Goal: Task Accomplishment & Management: Manage account settings

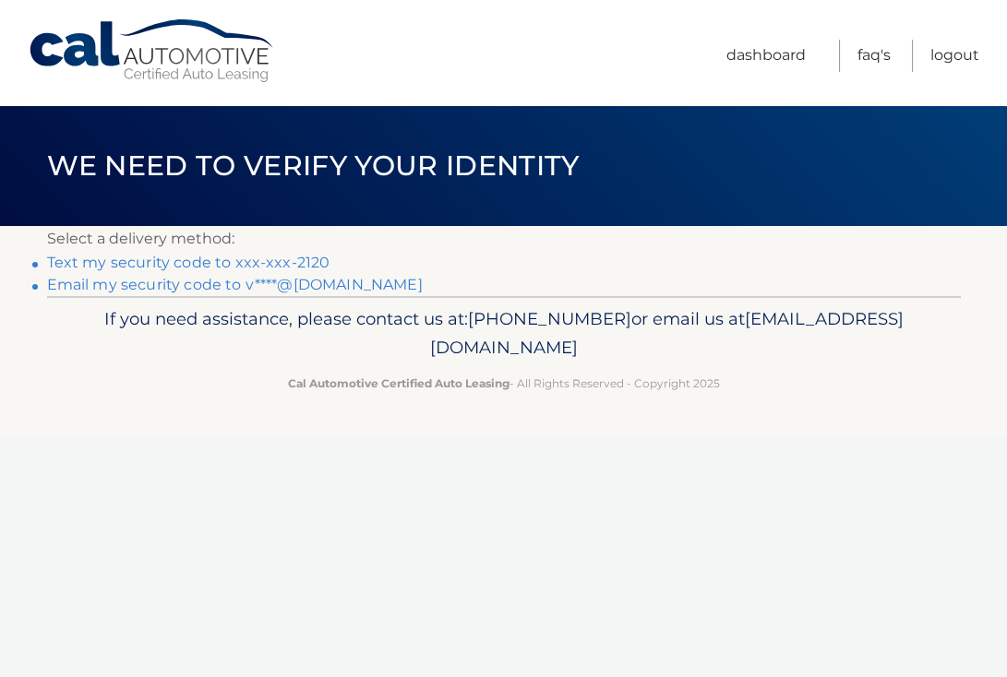
click at [191, 267] on link "Text my security code to xxx-xxx-2120" at bounding box center [188, 263] width 283 height 18
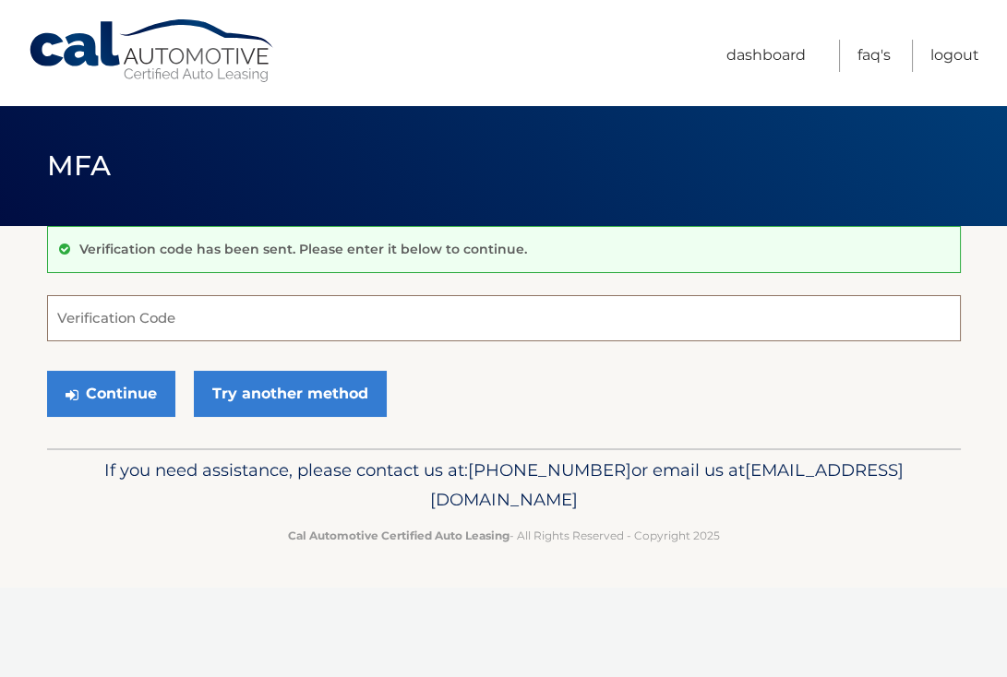
click at [74, 327] on input "Verification Code" at bounding box center [504, 318] width 914 height 46
type input "462702"
click at [47, 371] on button "Continue" at bounding box center [111, 394] width 128 height 46
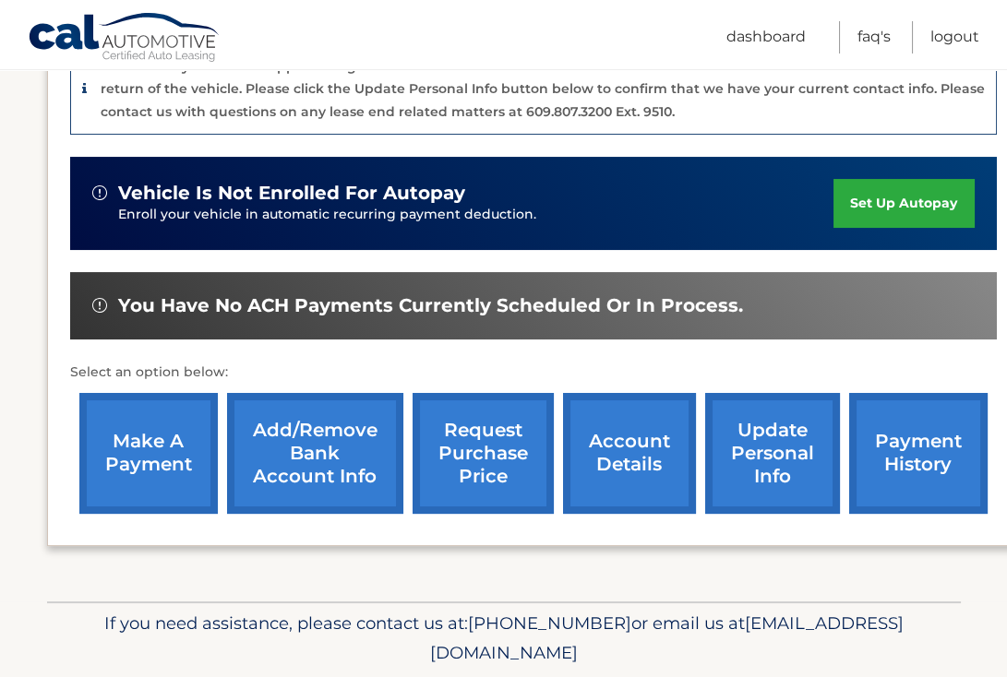
scroll to position [496, 0]
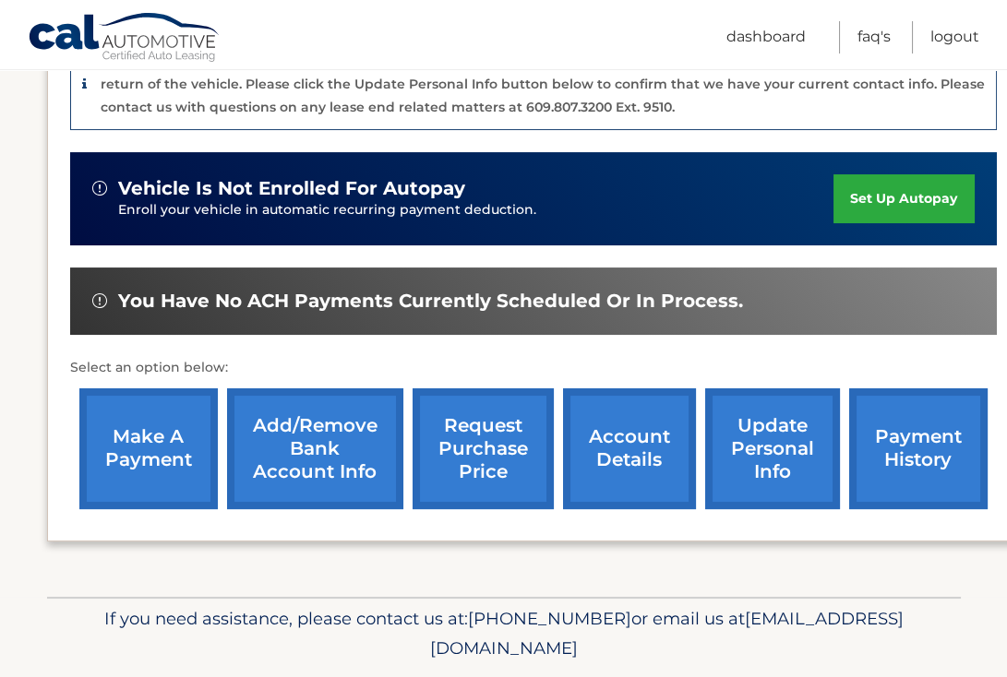
click at [150, 433] on link "make a payment" at bounding box center [148, 449] width 138 height 121
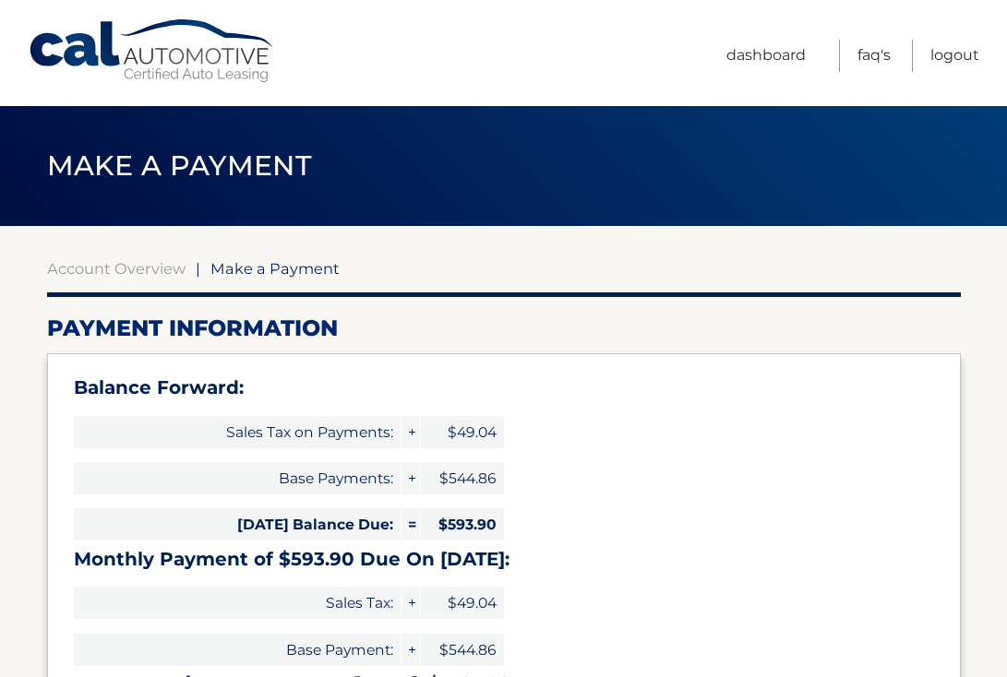
select select "MGMyMTg3M2ItMTM3Yy00ZjAyLTk1YjAtMTI0NDJmMzVmODk1"
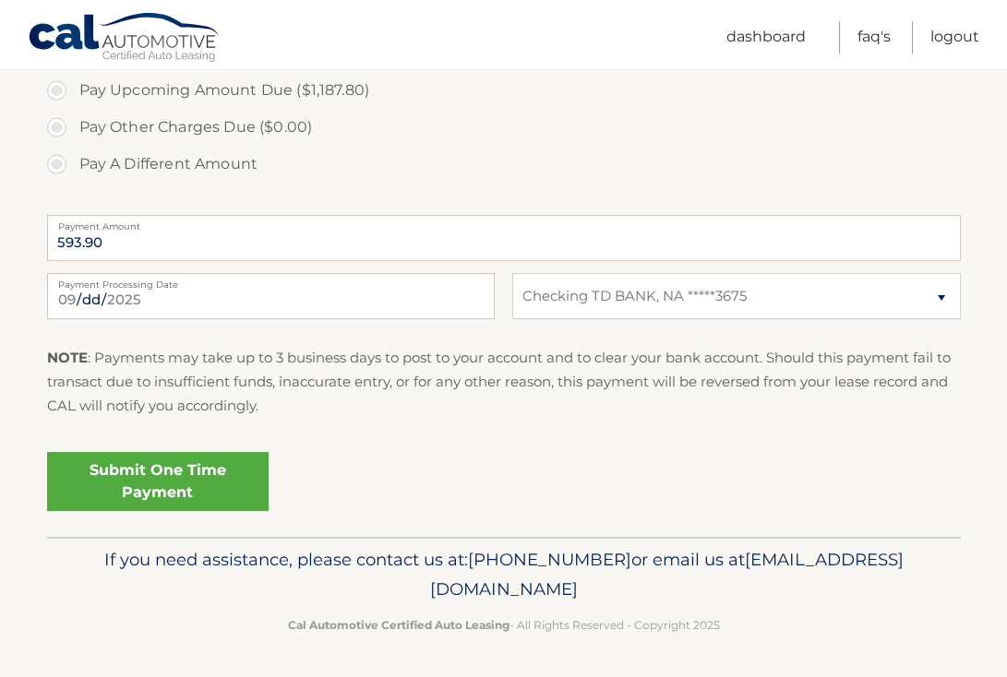
scroll to position [808, 0]
click at [224, 511] on link "Submit One Time Payment" at bounding box center [157, 481] width 221 height 59
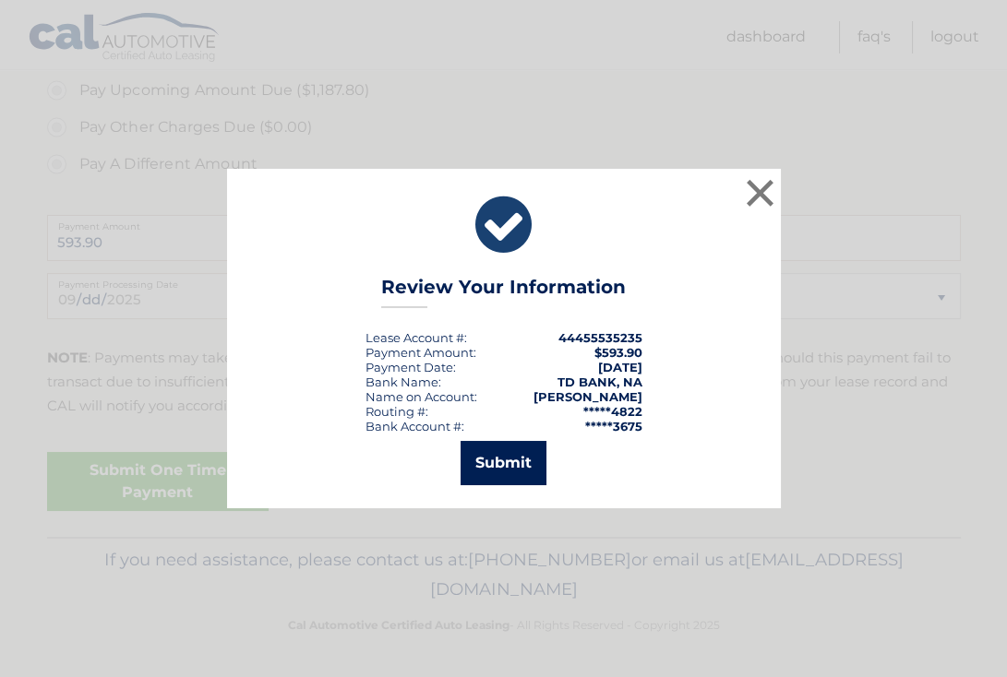
click at [499, 465] on button "Submit" at bounding box center [504, 463] width 86 height 44
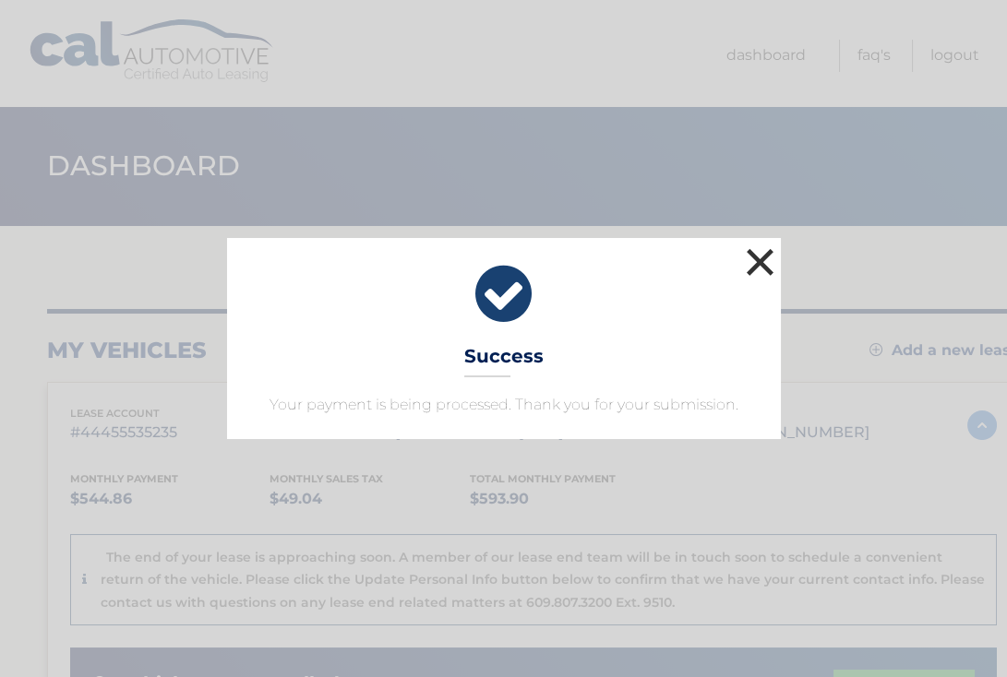
click at [760, 244] on button "×" at bounding box center [760, 262] width 37 height 37
